Goal: Contribute content: Contribute content

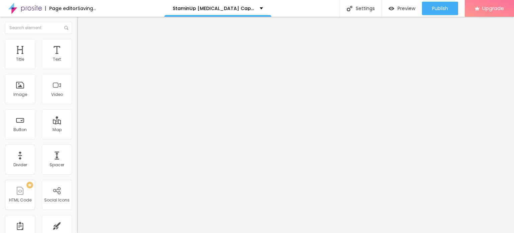
click at [77, 58] on span "Add image" at bounding box center [90, 55] width 27 height 6
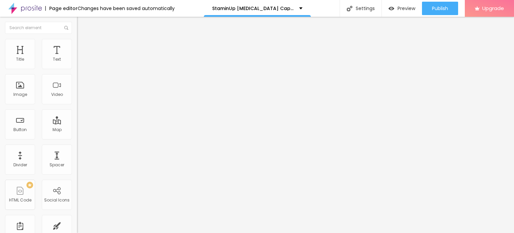
click at [77, 43] on img at bounding box center [80, 42] width 6 height 6
type input "75"
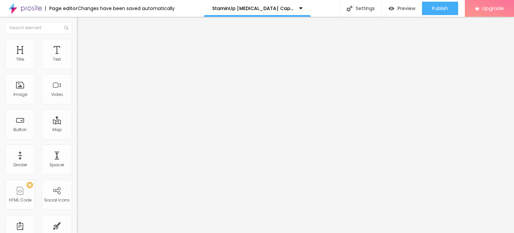
type input "75"
type input "70"
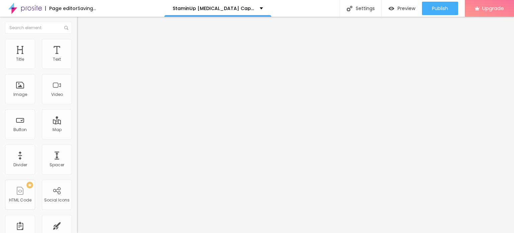
type input "65"
type input "60"
type input "55"
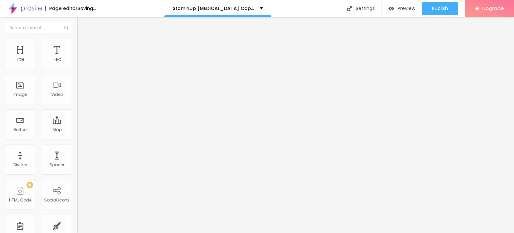
type input "55"
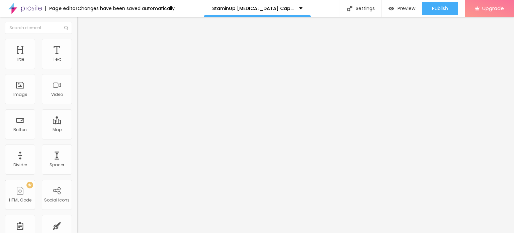
type input "50"
type input "45"
type input "40"
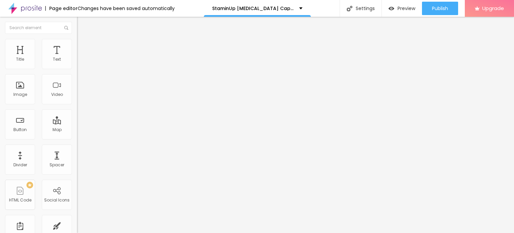
type input "40"
type input "35"
type input "30"
drag, startPoint x: 70, startPoint y: 72, endPoint x: 21, endPoint y: 73, distance: 48.2
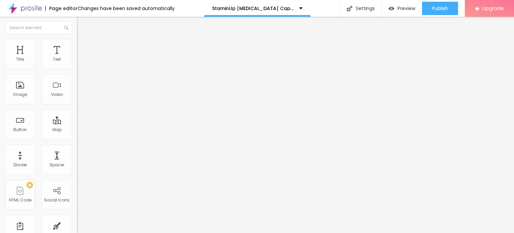
type input "30"
click at [77, 69] on input "range" at bounding box center [98, 65] width 43 height 5
click at [77, 63] on input "Click me" at bounding box center [117, 59] width 80 height 7
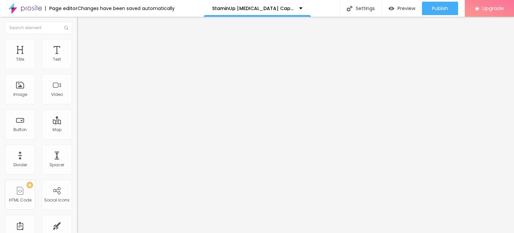
paste input "👇❗❗𝐒𝐡𝐨𝐩 𝐍𝐨𝐰❗❗👇"
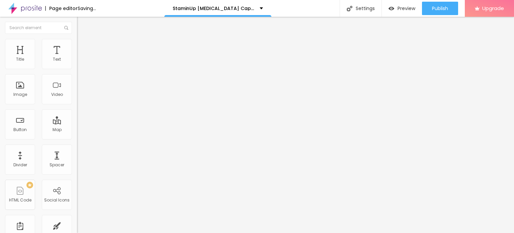
type input "👇❗❗𝐒𝐡𝐨𝐩 𝐍𝐨𝐰❗❗👇"
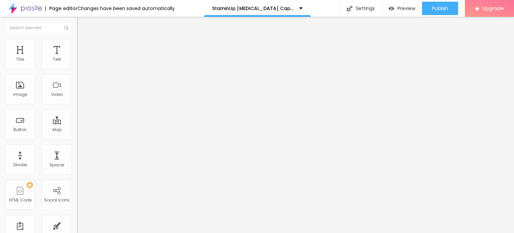
click at [77, 138] on input "https://" at bounding box center [117, 134] width 80 height 7
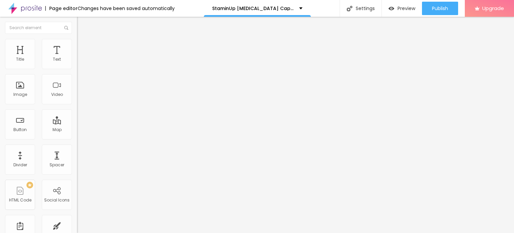
paste input "[DOMAIN_NAME][URL]"
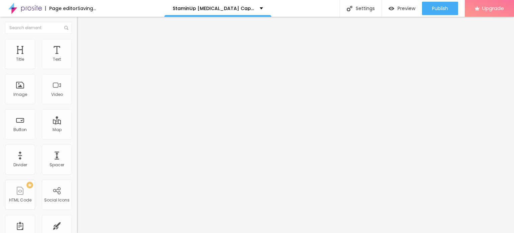
type input "[URL][DOMAIN_NAME]"
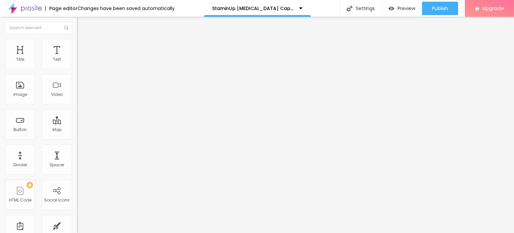
scroll to position [0, 0]
click at [80, 97] on icon "button" at bounding box center [82, 95] width 4 height 4
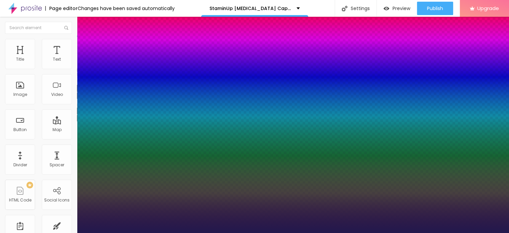
type input "1"
type input "18"
type input "1"
type input "20"
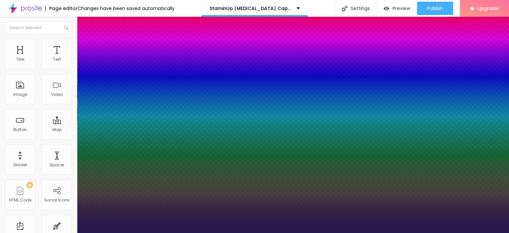
type input "20"
type input "1"
type input "26"
type input "1"
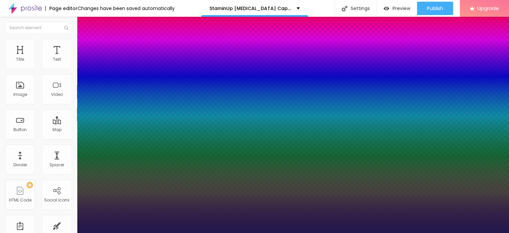
type input "27"
type input "1"
type input "28"
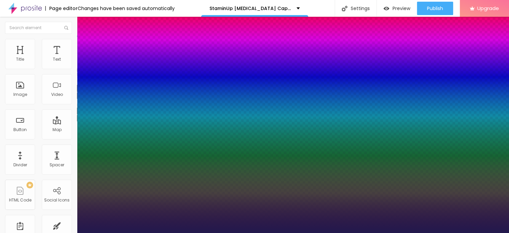
type input "1"
type input "29"
type input "1"
type input "30"
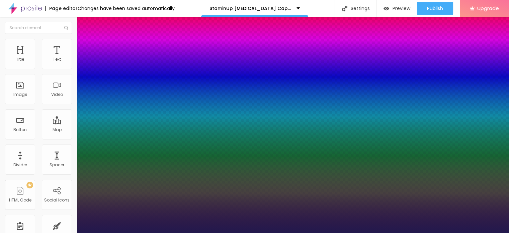
type input "30"
type input "1"
type input "31"
type input "1"
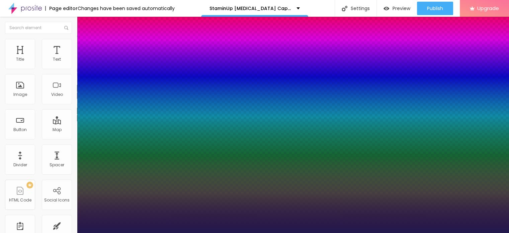
type input "32"
type input "1"
type input "33"
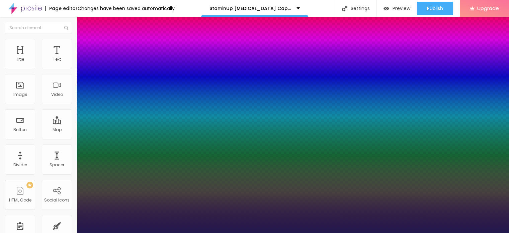
type input "1"
type input "34"
type input "1"
type input "37"
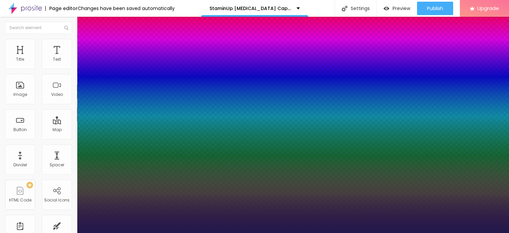
type input "37"
type input "1"
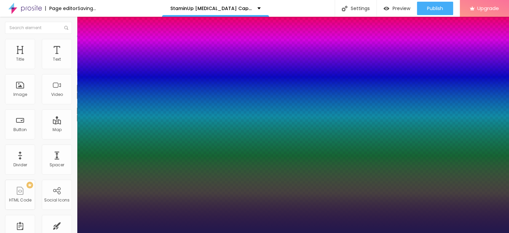
drag, startPoint x: 95, startPoint y: 188, endPoint x: 101, endPoint y: 189, distance: 6.4
type input "37"
type input "1"
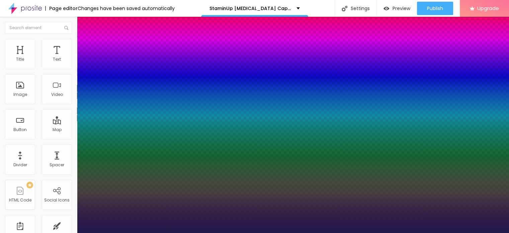
click at [222, 232] on div at bounding box center [254, 233] width 509 height 0
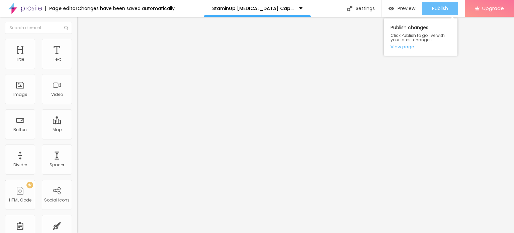
click at [432, 6] on span "Publish" at bounding box center [440, 8] width 16 height 5
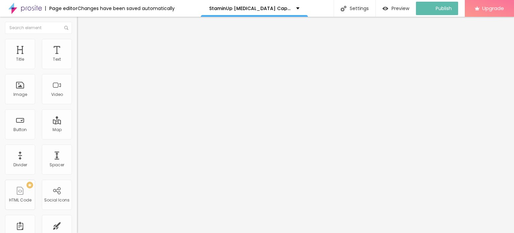
click at [16, 7] on img at bounding box center [24, 8] width 33 height 17
